Goal: Task Accomplishment & Management: Complete application form

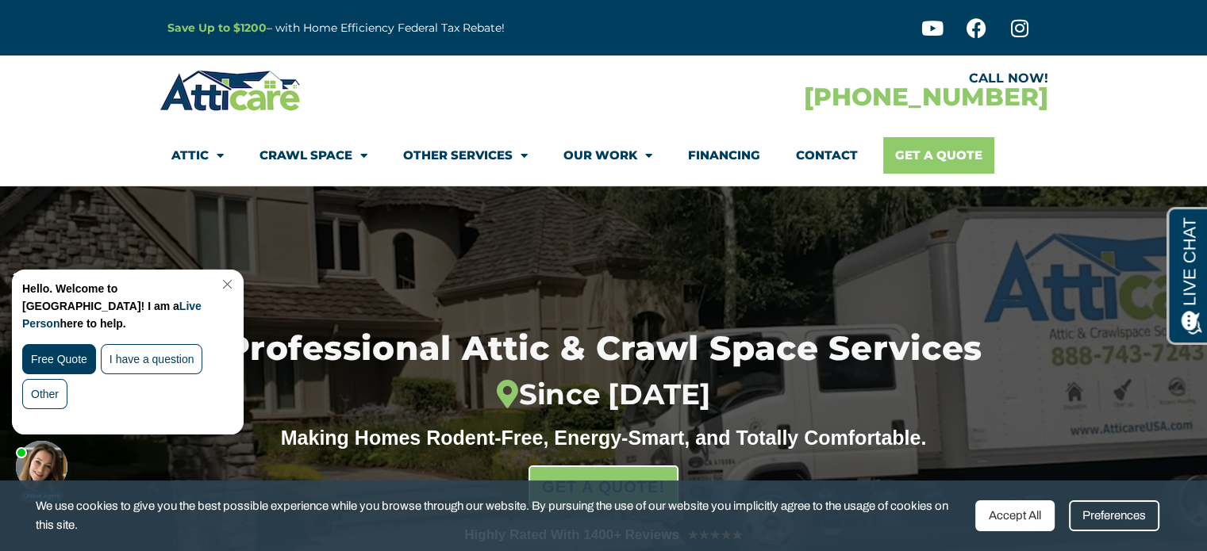
click at [974, 150] on link "Get A Quote" at bounding box center [938, 155] width 111 height 36
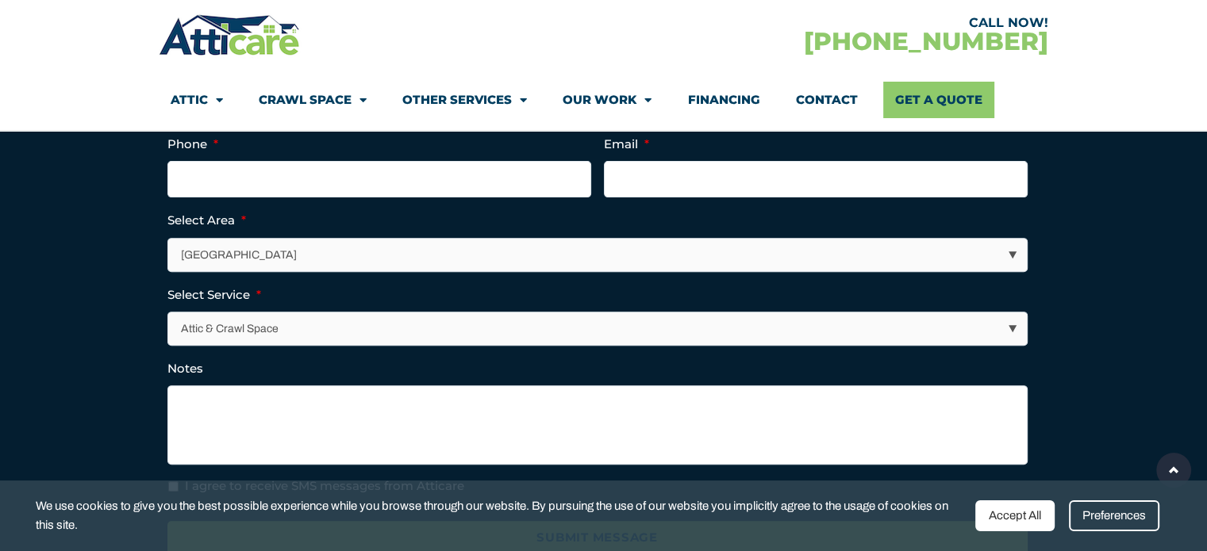
scroll to position [555, 0]
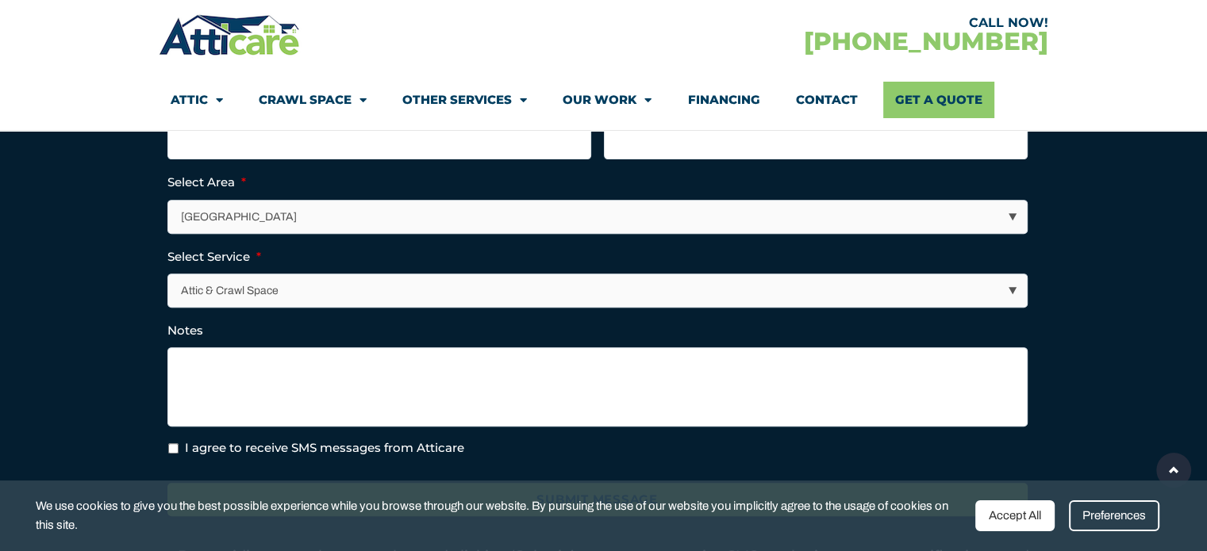
click at [880, 225] on select "Los Angeles Area San Francisco Bay Area New Jersey / New York Area Other Areas" at bounding box center [597, 217] width 858 height 33
select select "New Jersey / New York Area"
click at [168, 201] on select "Los Angeles Area San Francisco Bay Area New Jersey / New York Area Other Areas" at bounding box center [597, 217] width 858 height 33
click at [648, 299] on select "Attic & Crawl Space Insulation Roofing Solar Energy Other Services" at bounding box center [597, 290] width 858 height 33
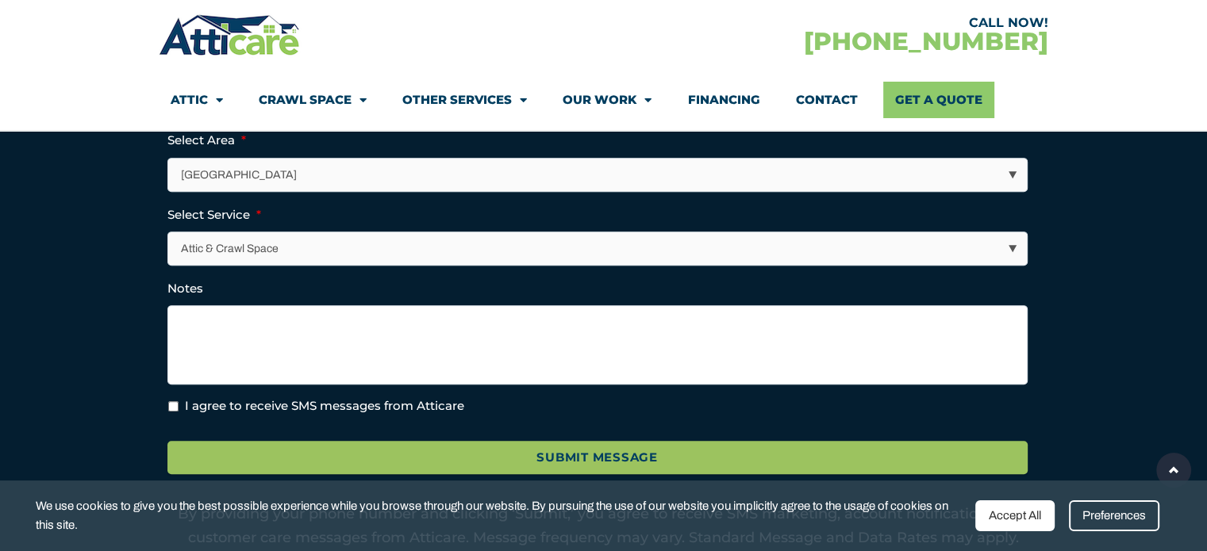
scroll to position [635, 0]
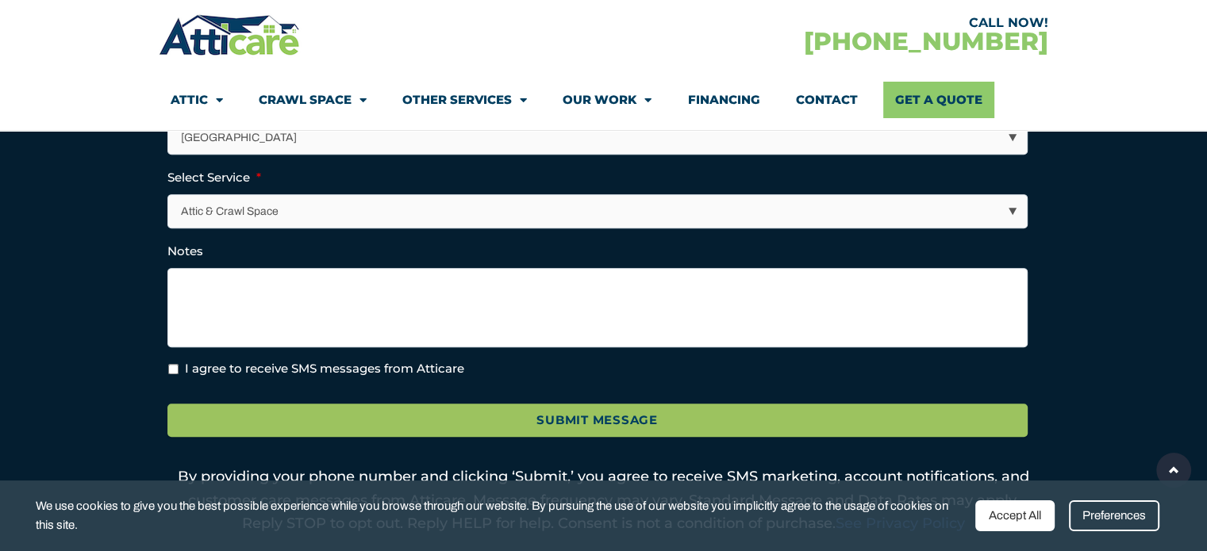
click at [435, 362] on label "I agree to receive SMS messages from Atticare" at bounding box center [324, 369] width 279 height 18
click at [178, 364] on input "I agree to receive SMS messages from Atticare" at bounding box center [173, 369] width 10 height 10
checkbox input "true"
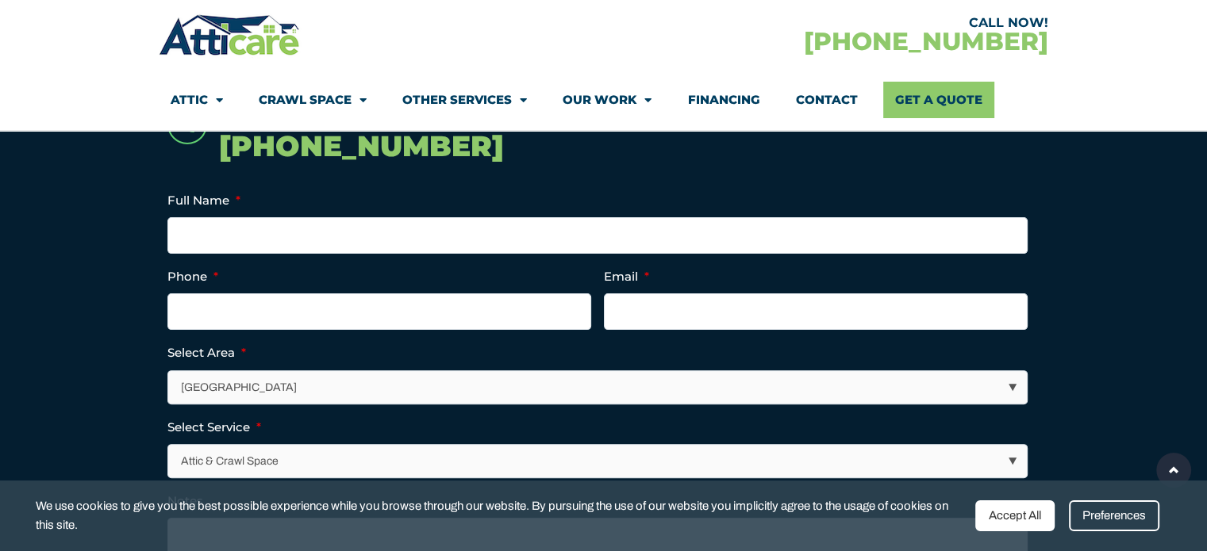
scroll to position [317, 0]
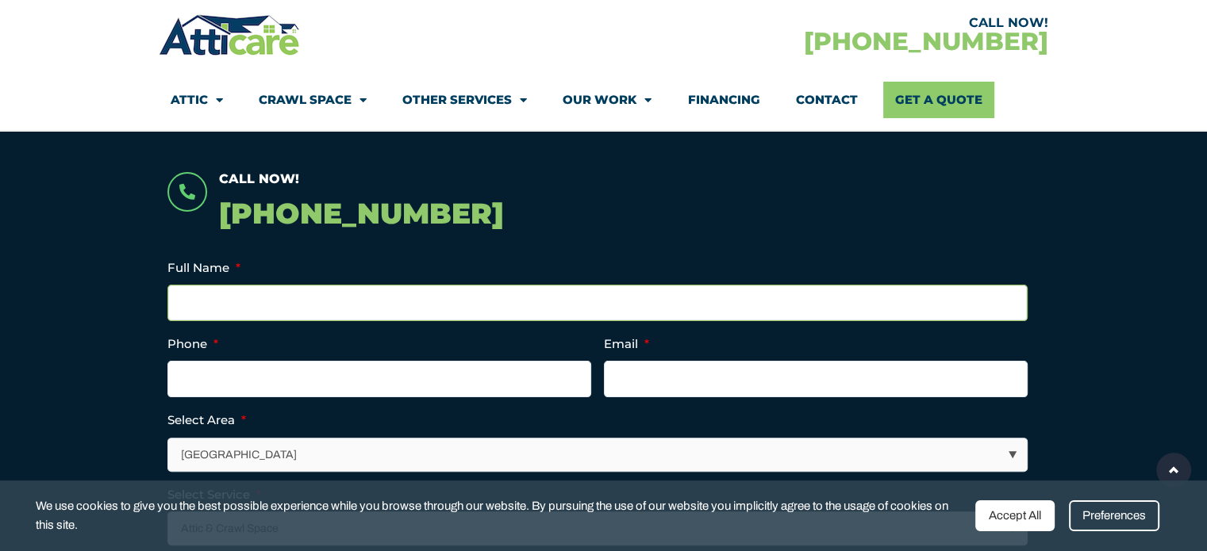
click at [466, 309] on input "Full Name *" at bounding box center [597, 303] width 860 height 36
type input "Mayur"
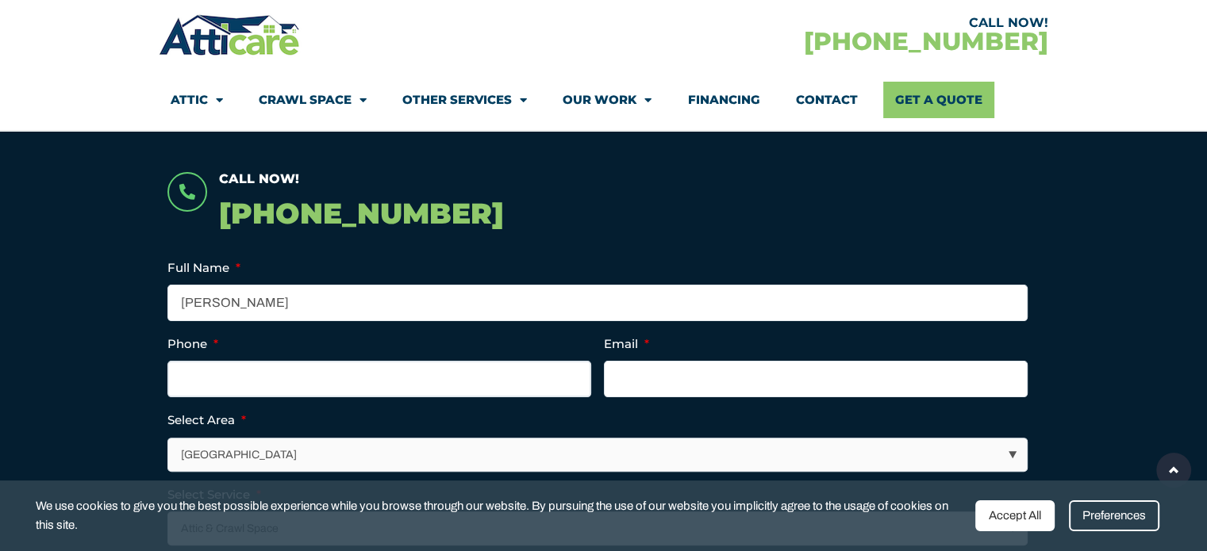
type input "(___) ___-____"
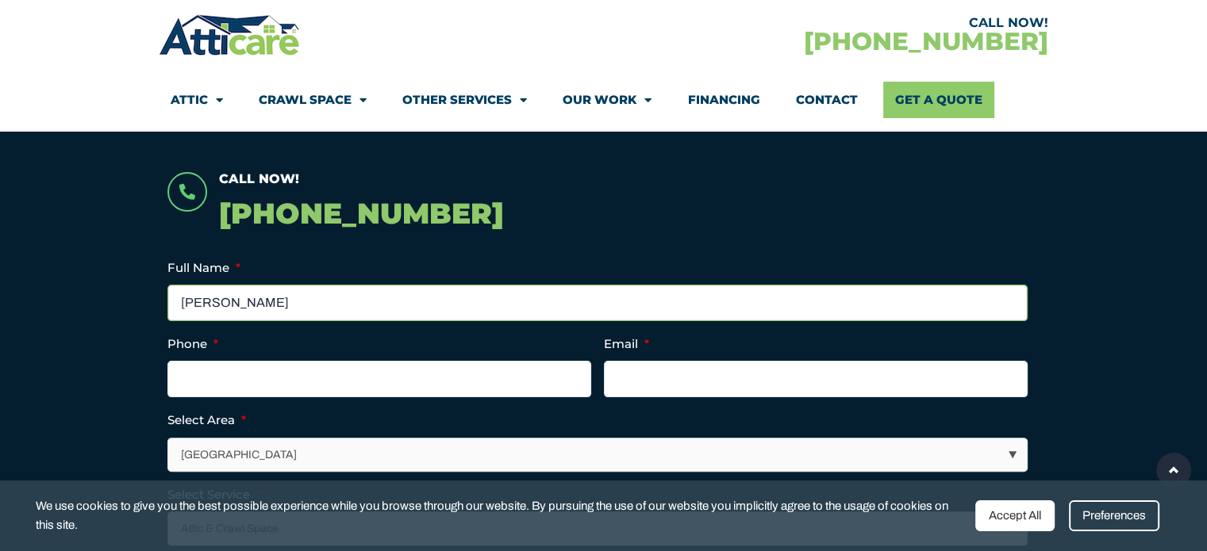
click at [466, 309] on input "Mayur" at bounding box center [597, 303] width 860 height 36
type input "Mayur Patel"
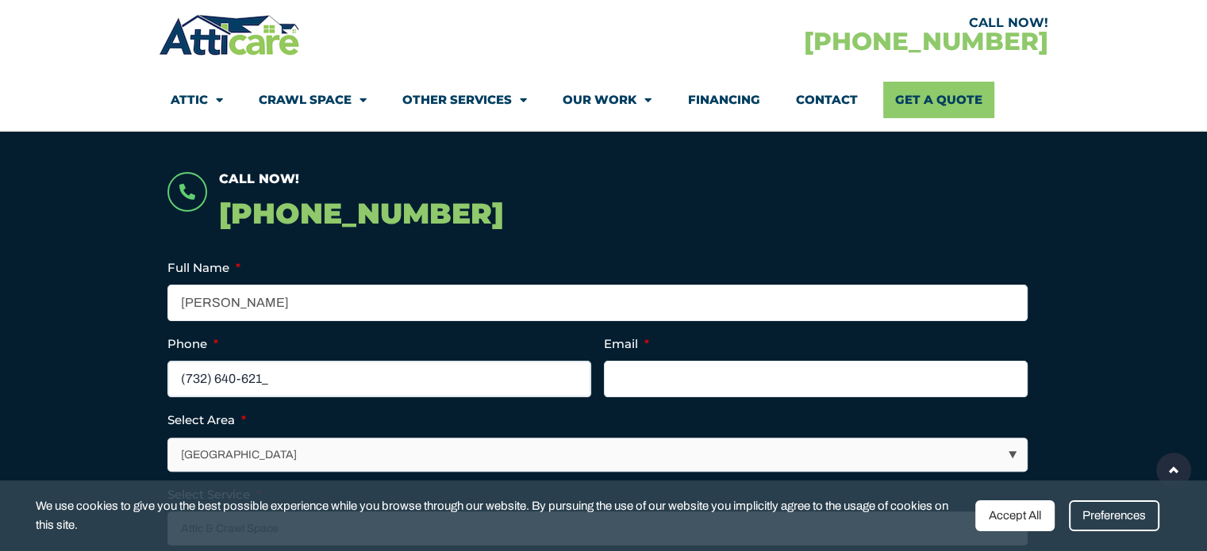
type input "(732) 640-6213"
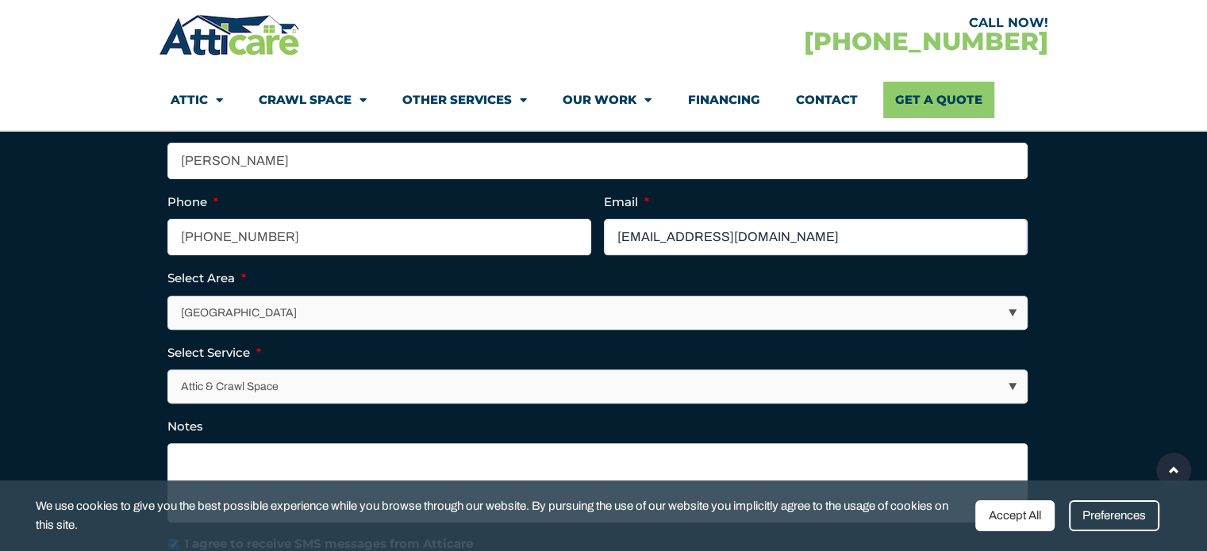
scroll to position [555, 0]
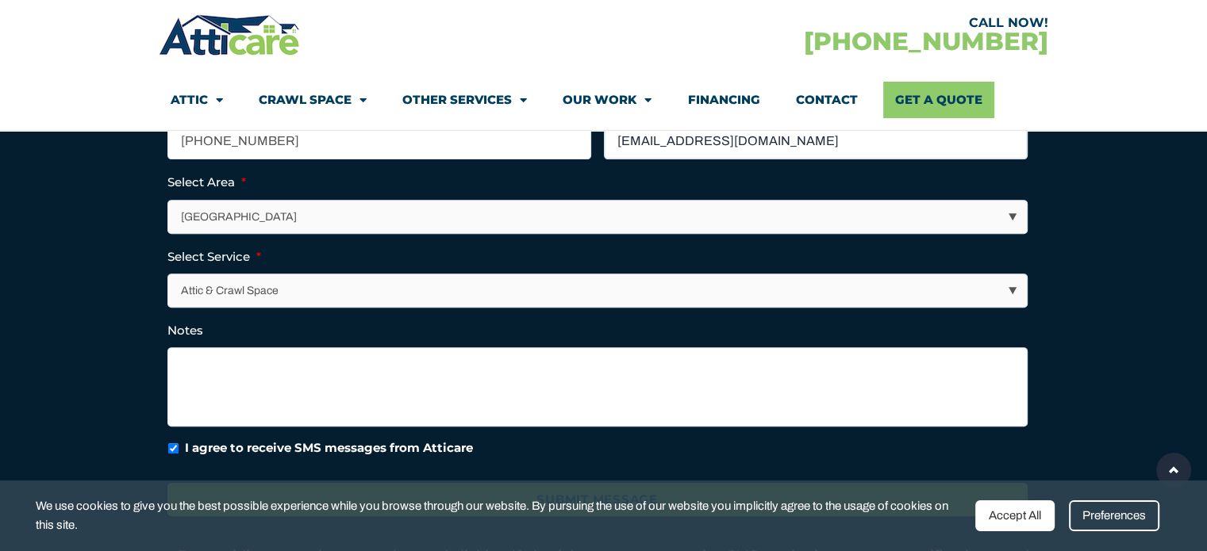
type input "artha.veda9@gmail.com"
click at [397, 396] on textarea "Notes" at bounding box center [597, 386] width 860 height 79
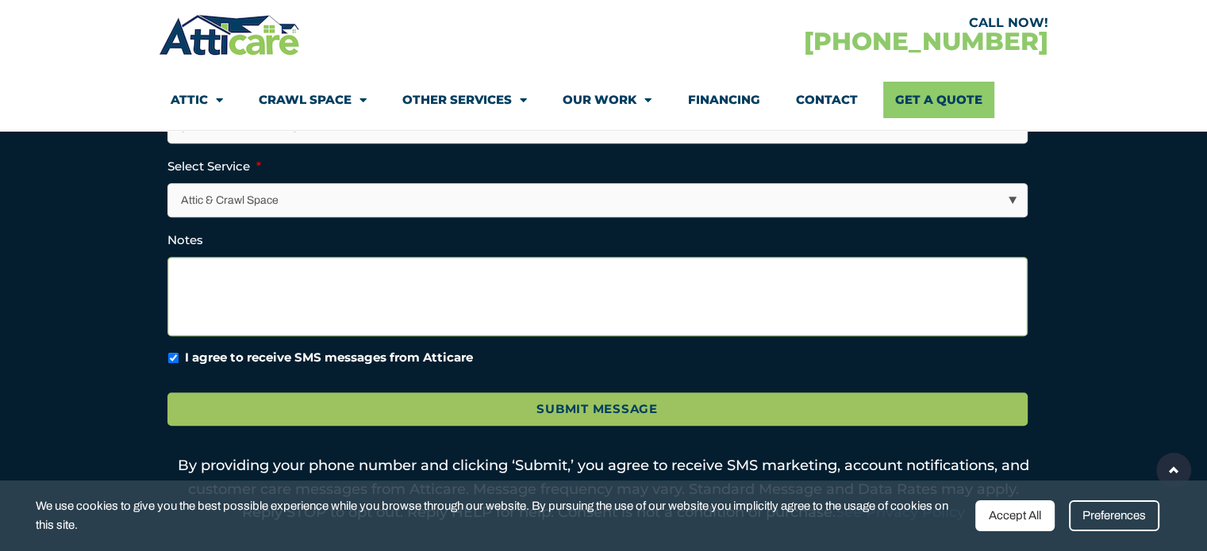
scroll to position [714, 0]
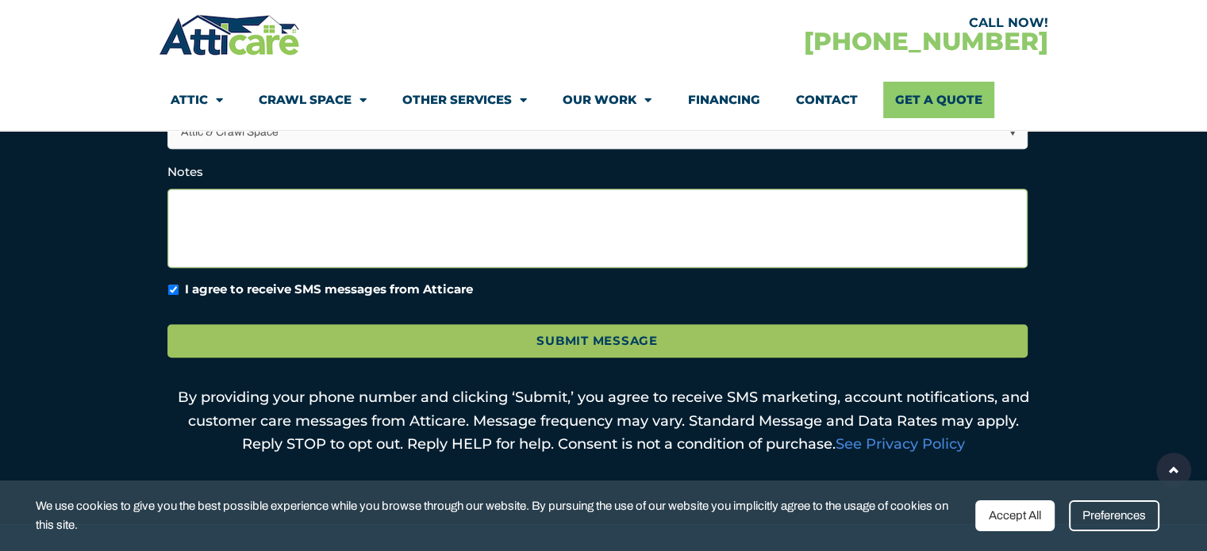
click at [281, 224] on textarea "Notes" at bounding box center [597, 228] width 860 height 79
paste textarea "Hello, I’m looking for a service to remove a squirrel or raccoon from the attic…"
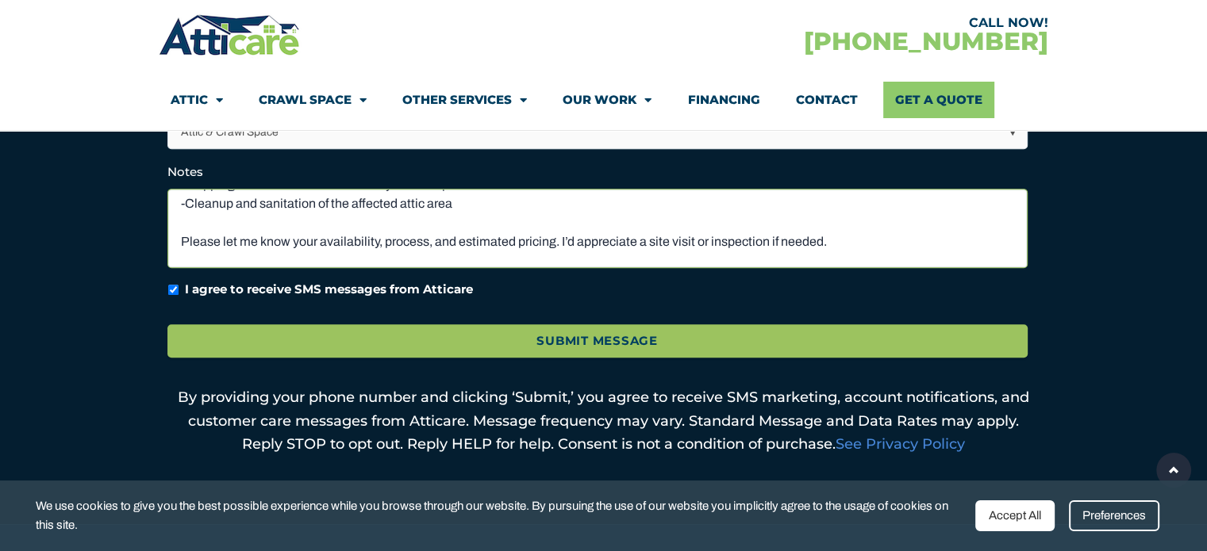
scroll to position [98, 0]
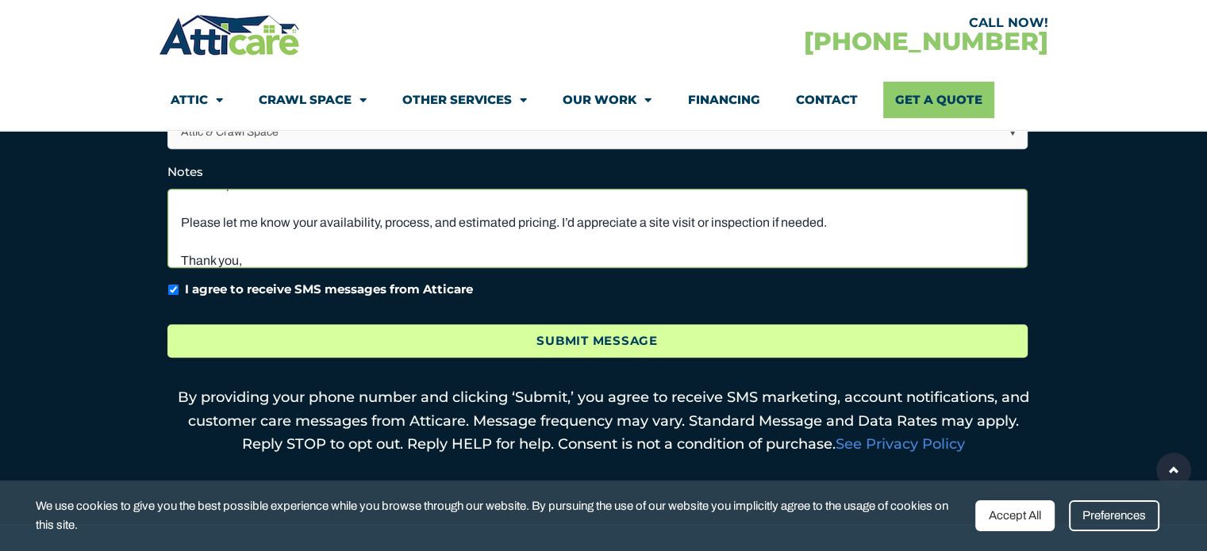
type textarea "Hello, I’m looking for a service to remove a squirrel or raccoon from the attic…"
click at [473, 338] on input "Submit Message" at bounding box center [597, 341] width 860 height 34
click at [654, 348] on input "Submit Message" at bounding box center [597, 341] width 860 height 34
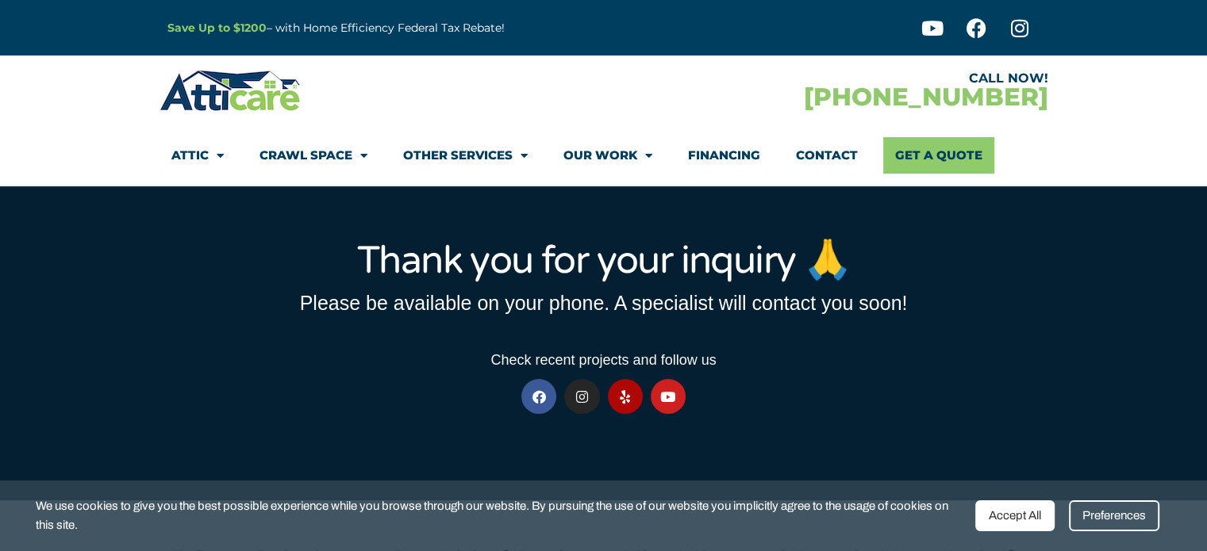
click at [1061, 95] on section "CALL NOW! [PHONE_NUMBER] Attic Attic Cleaning Rodent Proofing Air Sealing Insul…" at bounding box center [603, 121] width 1207 height 131
click at [828, 159] on link "Contact" at bounding box center [827, 155] width 62 height 36
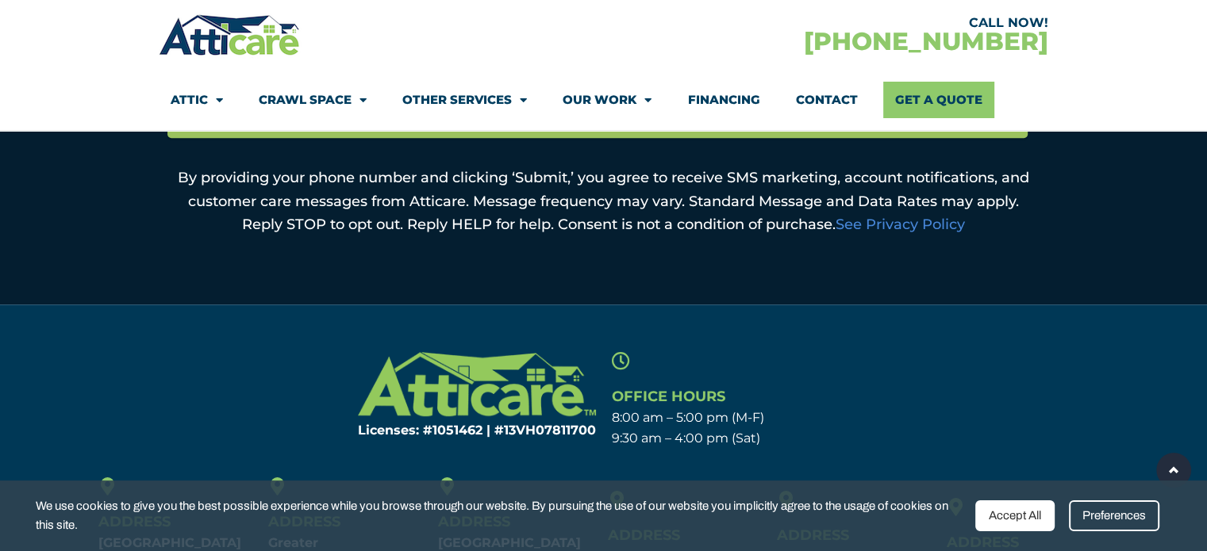
scroll to position [1158, 0]
